Goal: Transaction & Acquisition: Purchase product/service

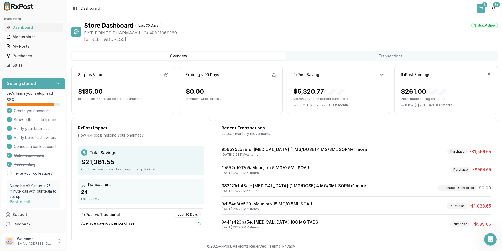
click at [480, 7] on button "3" at bounding box center [481, 8] width 8 height 8
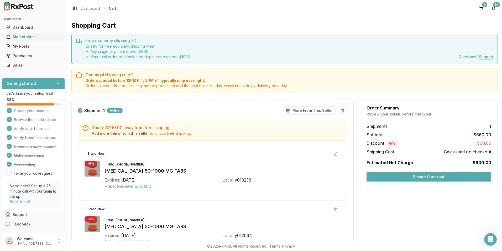
click at [24, 35] on div "Marketplace" at bounding box center [33, 36] width 54 height 5
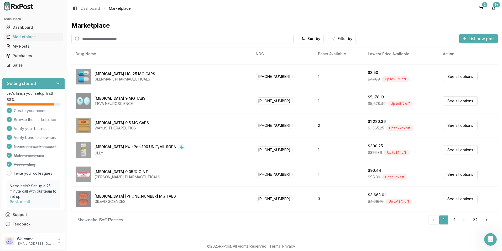
scroll to position [216, 0]
click at [12, 27] on div "Dashboard" at bounding box center [33, 27] width 54 height 5
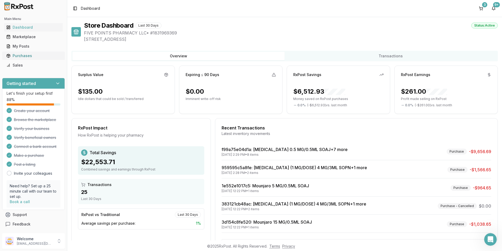
click at [25, 55] on div "Purchases" at bounding box center [33, 55] width 54 height 5
click at [28, 56] on div "Purchases" at bounding box center [33, 55] width 54 height 5
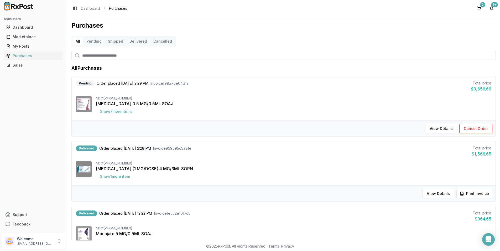
click at [26, 55] on div "Purchases" at bounding box center [33, 55] width 54 height 5
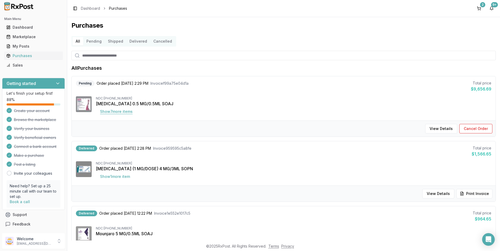
click at [116, 111] on button "Show 7 more item s" at bounding box center [116, 111] width 41 height 9
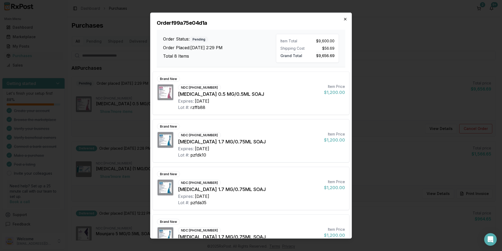
click at [345, 19] on icon "button" at bounding box center [345, 19] width 2 height 2
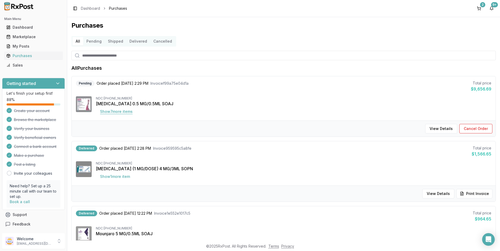
click at [120, 111] on button "Show 7 more item s" at bounding box center [116, 111] width 41 height 9
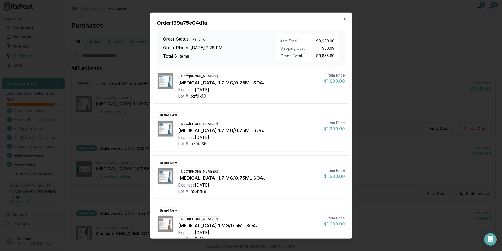
scroll to position [56, 0]
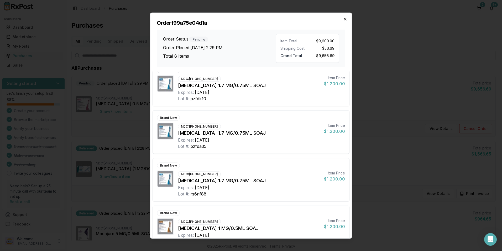
click at [347, 18] on icon "button" at bounding box center [345, 19] width 4 height 4
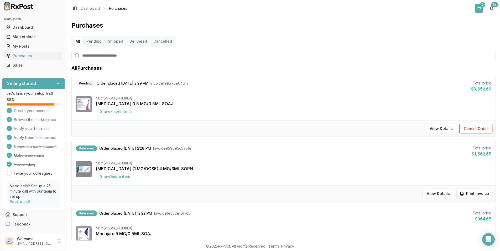
click at [479, 9] on button "2" at bounding box center [479, 8] width 8 height 8
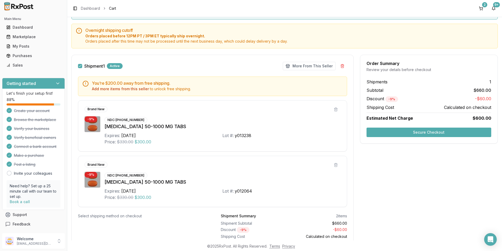
scroll to position [71, 0]
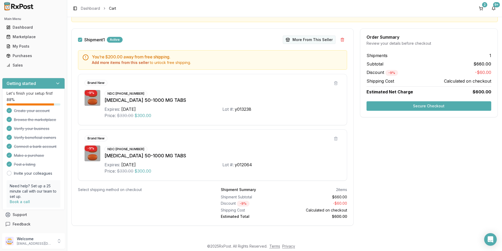
click at [315, 38] on button "More From This Seller" at bounding box center [309, 39] width 53 height 8
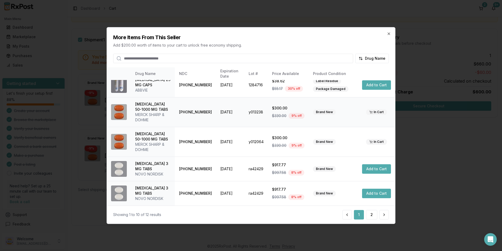
scroll to position [51, 0]
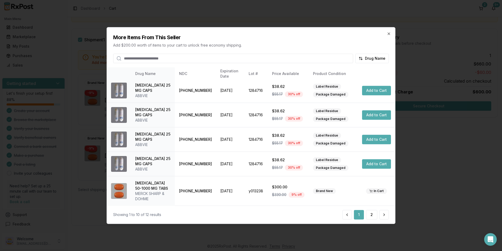
click at [386, 34] on h2 "More Items From This Seller" at bounding box center [251, 37] width 276 height 7
click at [388, 34] on icon "button" at bounding box center [389, 34] width 4 height 4
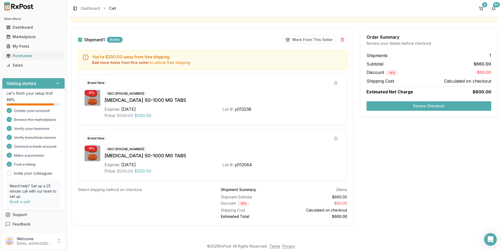
click at [30, 56] on div "Purchases" at bounding box center [33, 55] width 54 height 5
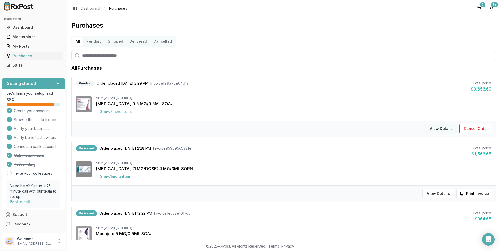
click at [446, 127] on button "View Details" at bounding box center [441, 128] width 32 height 9
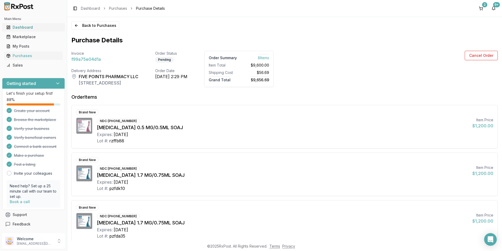
click at [27, 27] on div "Dashboard" at bounding box center [33, 27] width 54 height 5
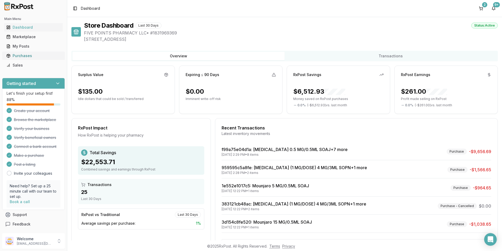
click at [29, 55] on div "Purchases" at bounding box center [33, 55] width 54 height 5
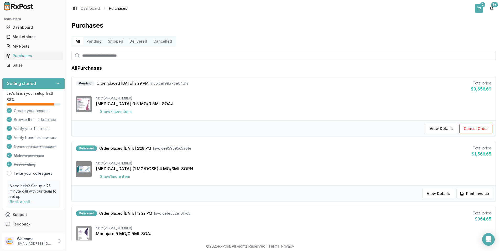
click at [478, 10] on button "2" at bounding box center [479, 8] width 8 height 8
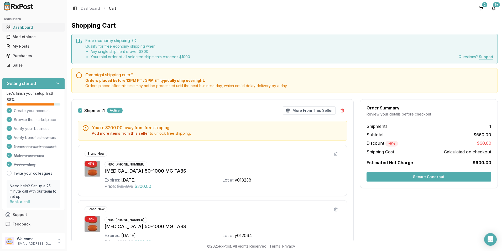
click at [39, 31] on link "Dashboard" at bounding box center [33, 27] width 59 height 9
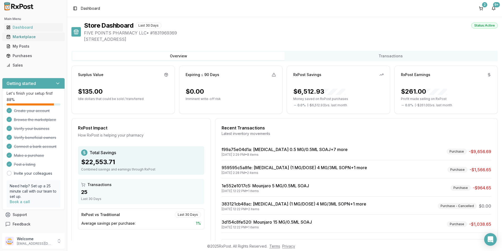
click at [43, 37] on div "Marketplace" at bounding box center [33, 36] width 54 height 5
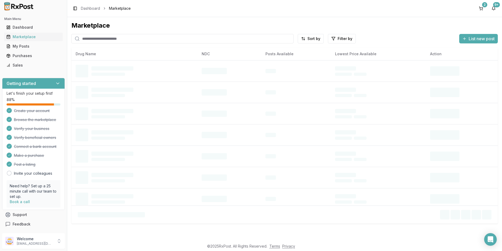
click at [125, 41] on input "search" at bounding box center [182, 38] width 222 height 9
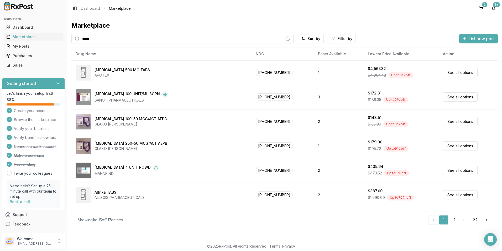
type input "*****"
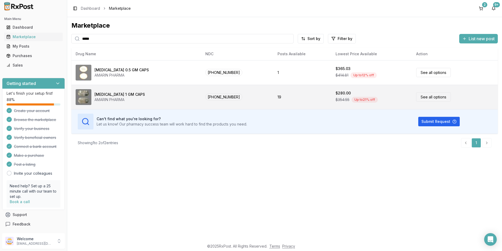
click at [412, 96] on td "See all options" at bounding box center [455, 97] width 86 height 24
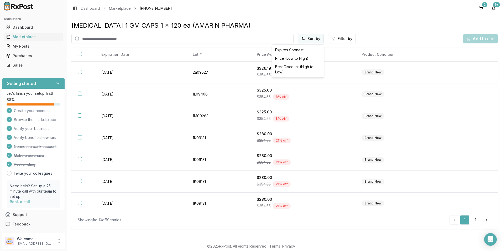
click at [314, 41] on html "Main Menu Dashboard Marketplace My Posts Purchases Sales Getting started Let's …" at bounding box center [251, 125] width 502 height 251
click at [288, 59] on div "Price (Low to High)" at bounding box center [298, 58] width 50 height 8
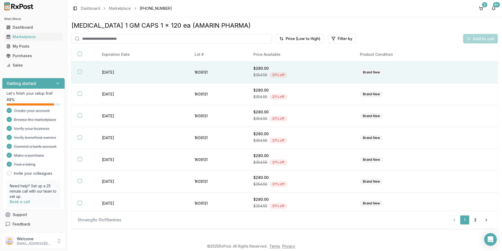
click at [82, 74] on th at bounding box center [83, 72] width 24 height 22
click at [480, 39] on span "Add to cart" at bounding box center [484, 38] width 22 height 6
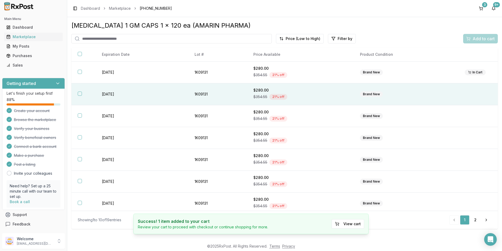
drag, startPoint x: 80, startPoint y: 94, endPoint x: 83, endPoint y: 94, distance: 3.4
click at [80, 94] on button "button" at bounding box center [80, 93] width 4 height 4
click at [471, 41] on div "Add to cart" at bounding box center [480, 38] width 28 height 6
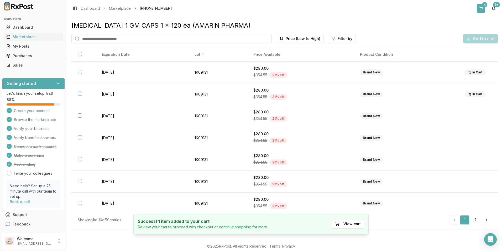
click at [484, 5] on div "4" at bounding box center [484, 4] width 5 height 5
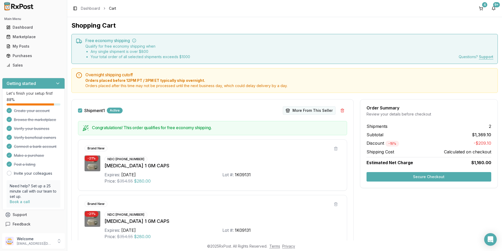
click at [302, 112] on button "More From This Seller" at bounding box center [309, 110] width 53 height 8
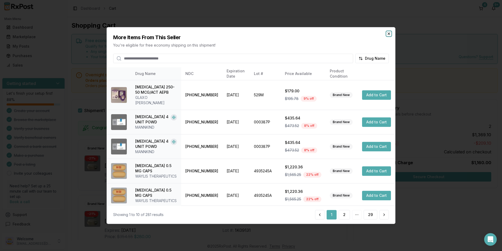
click at [387, 34] on icon "button" at bounding box center [389, 34] width 4 height 4
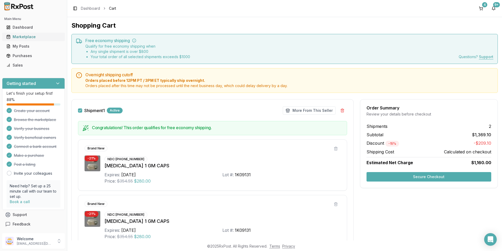
click at [18, 35] on div "Marketplace" at bounding box center [33, 36] width 54 height 5
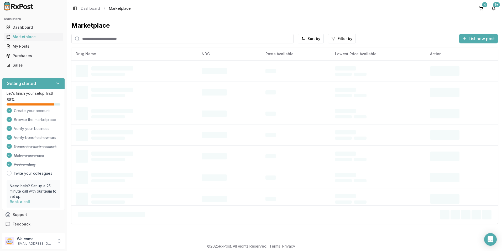
click at [114, 38] on input "search" at bounding box center [182, 38] width 222 height 9
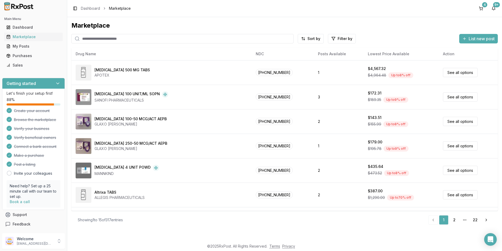
click at [95, 41] on input "search" at bounding box center [182, 38] width 222 height 9
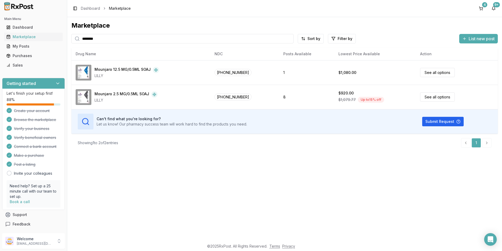
drag, startPoint x: 138, startPoint y: 40, endPoint x: 90, endPoint y: 35, distance: 48.3
click at [90, 35] on input "********" at bounding box center [182, 38] width 222 height 9
drag, startPoint x: 88, startPoint y: 38, endPoint x: 92, endPoint y: 40, distance: 5.4
drag, startPoint x: 107, startPoint y: 38, endPoint x: 95, endPoint y: 40, distance: 12.0
click at [95, 40] on input "********" at bounding box center [182, 38] width 222 height 9
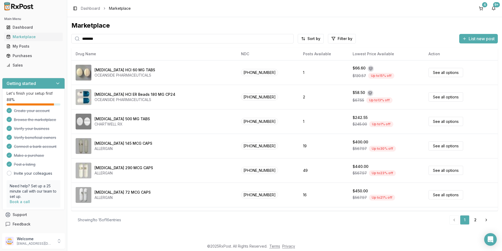
type input "********"
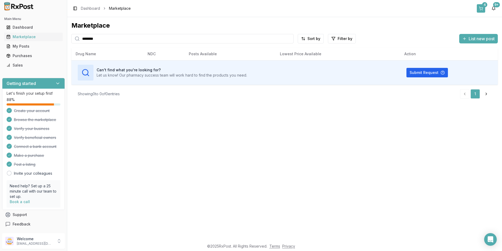
click at [482, 4] on div "4" at bounding box center [484, 4] width 5 height 5
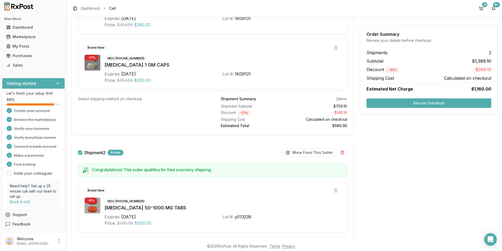
scroll to position [158, 0]
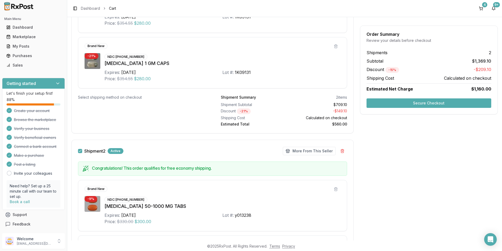
click at [411, 105] on button "Secure Checkout" at bounding box center [429, 102] width 125 height 9
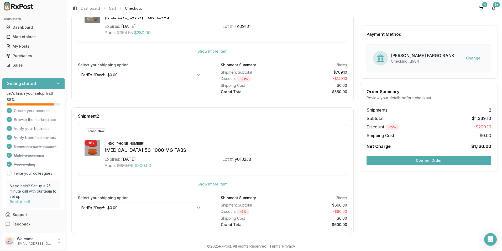
scroll to position [124, 0]
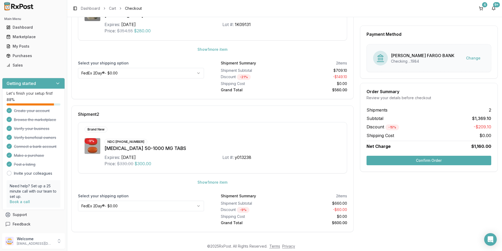
click at [417, 162] on button "Confirm Order" at bounding box center [429, 159] width 125 height 9
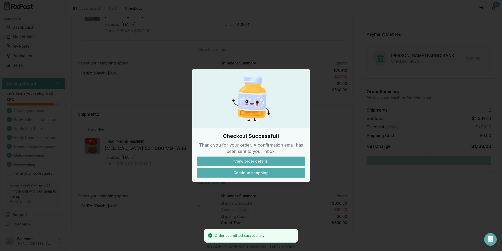
click at [244, 171] on button "Continue shopping" at bounding box center [251, 172] width 109 height 9
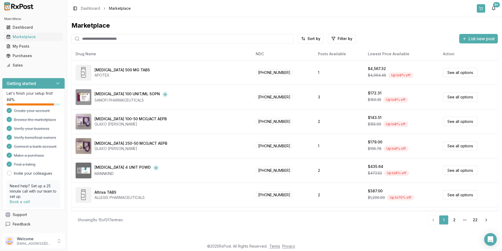
click at [480, 8] on button at bounding box center [481, 8] width 8 height 8
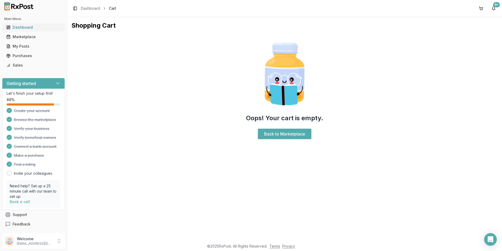
click at [44, 30] on link "Dashboard" at bounding box center [33, 27] width 59 height 9
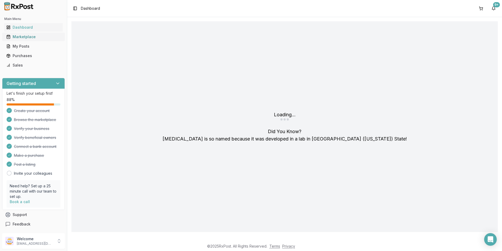
click at [40, 37] on div "Marketplace" at bounding box center [33, 36] width 54 height 5
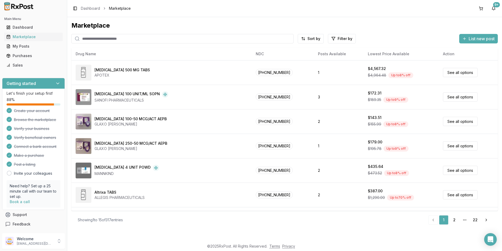
click at [291, 8] on div "Toggle Sidebar Dashboard Marketplace 9+" at bounding box center [284, 8] width 435 height 17
click at [493, 6] on div "9+" at bounding box center [496, 4] width 7 height 5
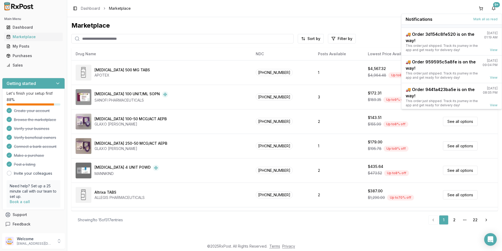
scroll to position [53, 0]
click at [455, 41] on div "🚚 Order 3d154c8fe520 is on the way!" at bounding box center [443, 36] width 74 height 13
click at [488, 35] on div "01:19 AM" at bounding box center [490, 37] width 13 height 4
click at [493, 50] on link "View" at bounding box center [494, 49] width 8 height 4
click at [494, 50] on link "View" at bounding box center [494, 49] width 8 height 4
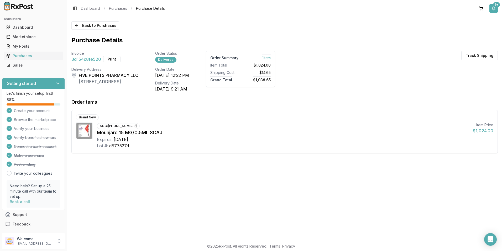
click at [495, 8] on button "9+" at bounding box center [493, 8] width 8 height 8
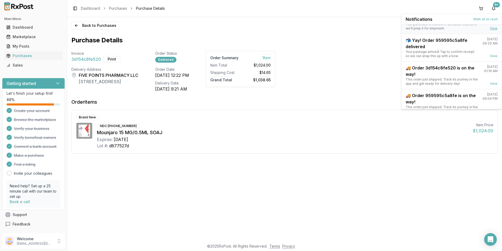
scroll to position [26, 0]
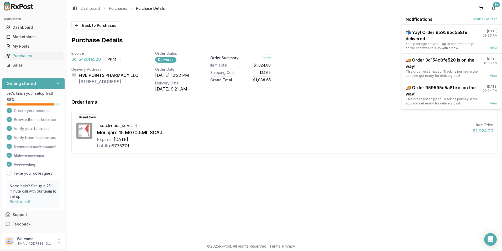
click at [369, 55] on div "Invoice 3d154c8fe520 Print Order Status Delivered Order Summary 1 Item Item Tot…" at bounding box center [284, 71] width 426 height 41
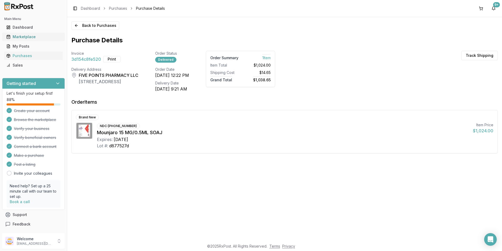
click at [20, 38] on div "Marketplace" at bounding box center [33, 36] width 54 height 5
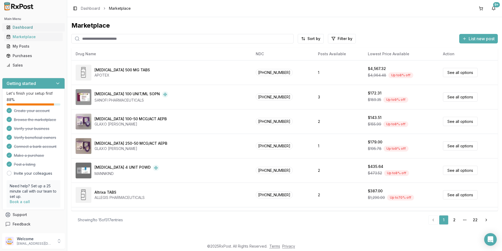
click at [18, 30] on div "Dashboard" at bounding box center [33, 27] width 54 height 5
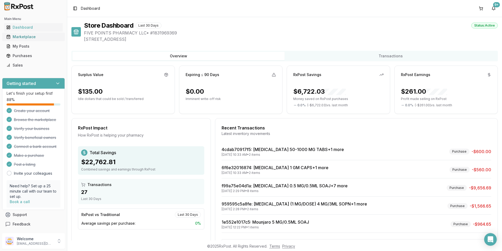
click at [37, 39] on div "Marketplace" at bounding box center [33, 36] width 54 height 5
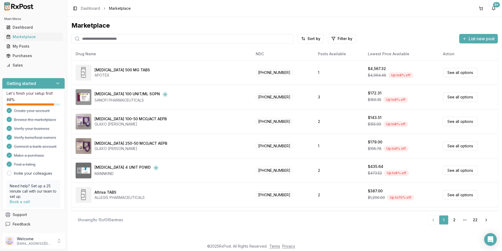
click at [367, 8] on div "Toggle Sidebar Dashboard Marketplace 9+" at bounding box center [284, 8] width 435 height 17
click at [21, 29] on div "Dashboard" at bounding box center [33, 27] width 54 height 5
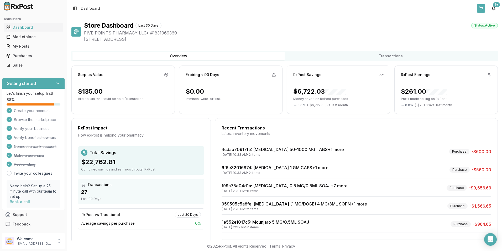
click at [481, 8] on button at bounding box center [481, 8] width 8 height 8
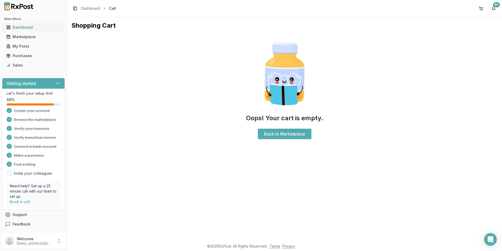
click at [19, 27] on div "Dashboard" at bounding box center [33, 27] width 54 height 5
